Goal: Transaction & Acquisition: Purchase product/service

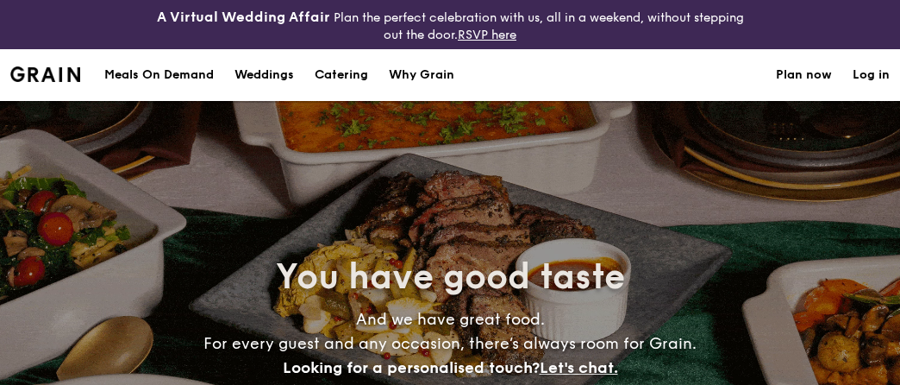
select select
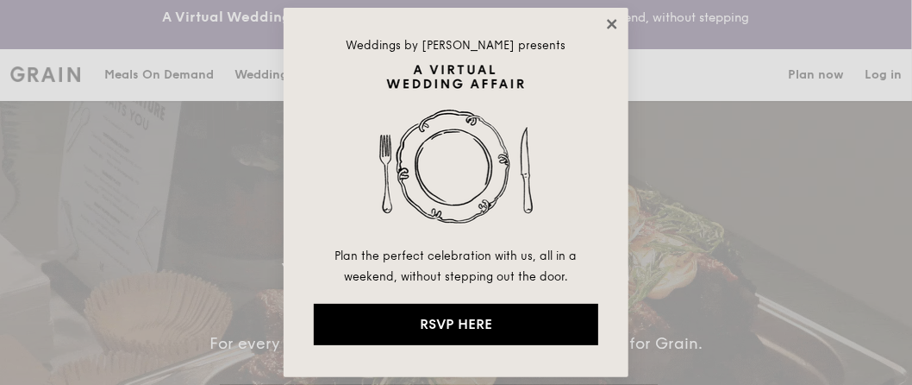
click at [617, 24] on icon at bounding box center [613, 24] width 16 height 16
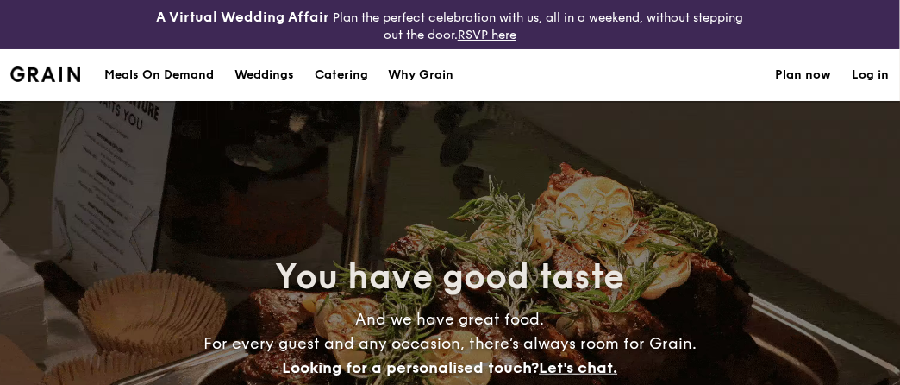
click at [160, 65] on div "Meals On Demand" at bounding box center [159, 75] width 110 height 52
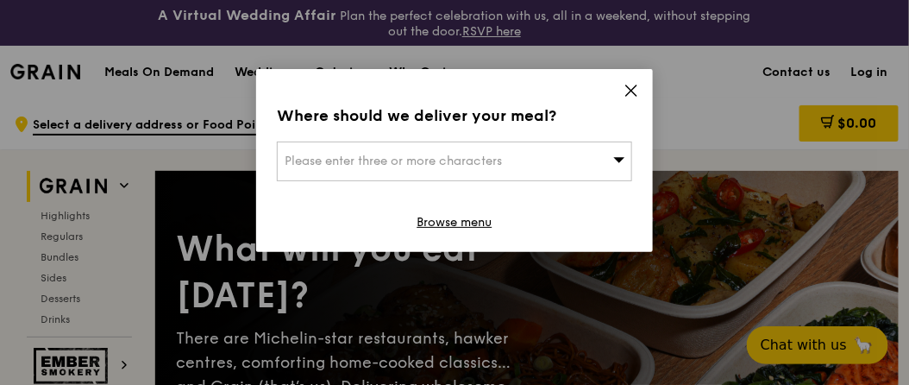
click at [633, 90] on icon at bounding box center [631, 91] width 16 height 16
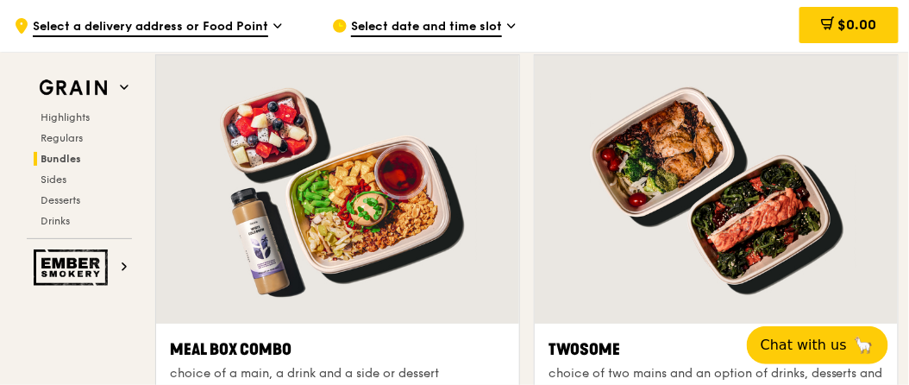
scroll to position [2743, 0]
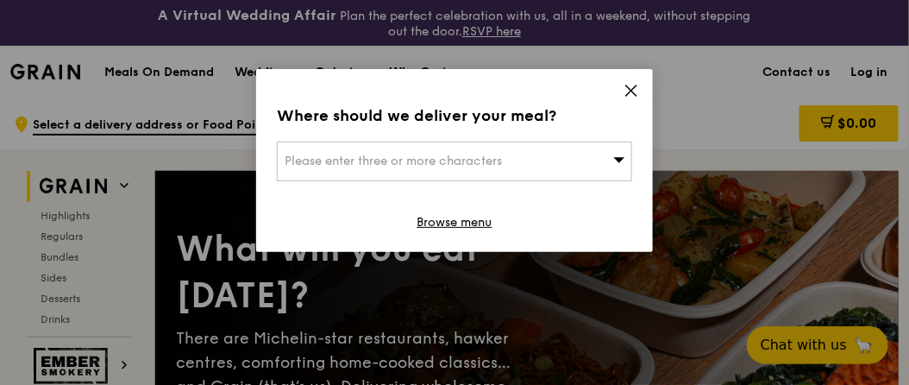
click at [630, 85] on icon at bounding box center [631, 91] width 16 height 16
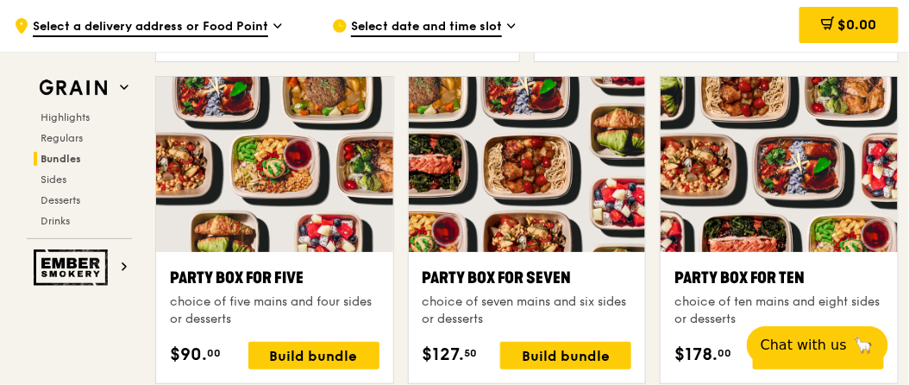
scroll to position [3372, 0]
